Goal: Information Seeking & Learning: Stay updated

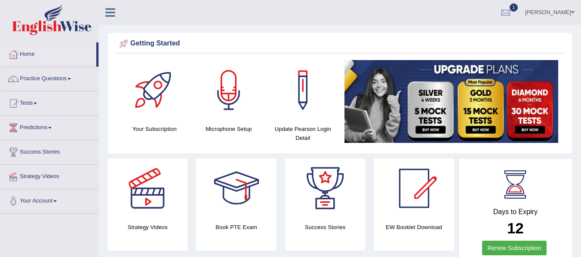
click at [89, 50] on link "Home" at bounding box center [48, 53] width 96 height 21
click at [512, 9] on div at bounding box center [505, 12] width 13 height 13
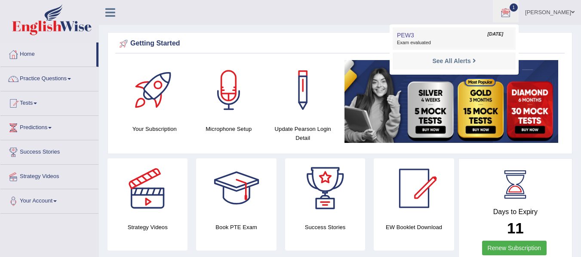
click at [463, 35] on link "PEW3 Aug 27, 2025 Exam evaluated" at bounding box center [453, 39] width 119 height 18
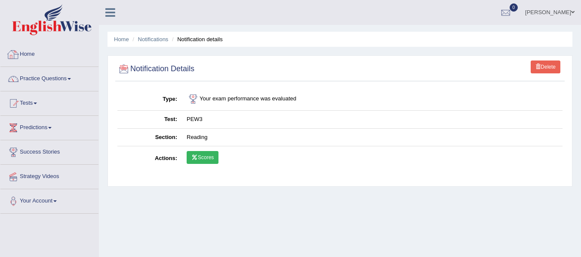
click at [32, 59] on link "Home" at bounding box center [49, 53] width 98 height 21
